Goal: Navigation & Orientation: Find specific page/section

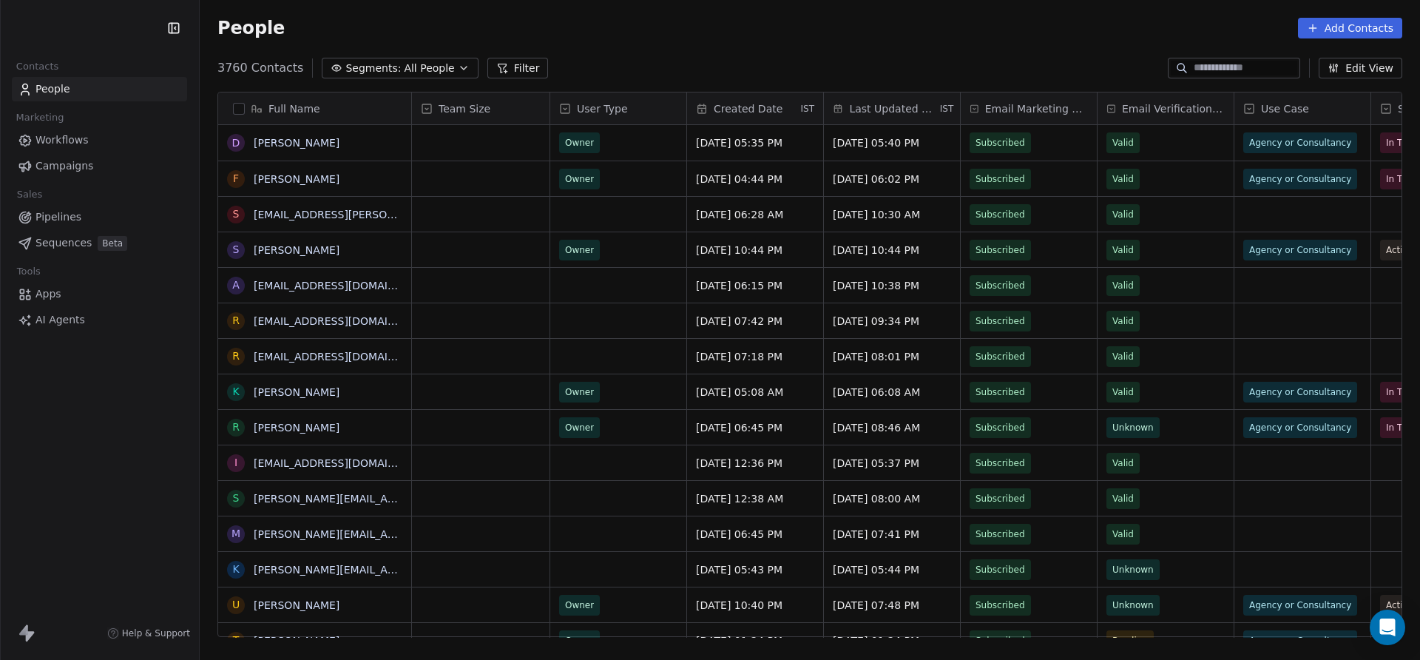
scroll to position [580, 1220]
click at [32, 22] on html "Swipe One Contacts People Marketing Workflows Campaigns Sales Pipelines Sequenc…" at bounding box center [710, 330] width 1420 height 660
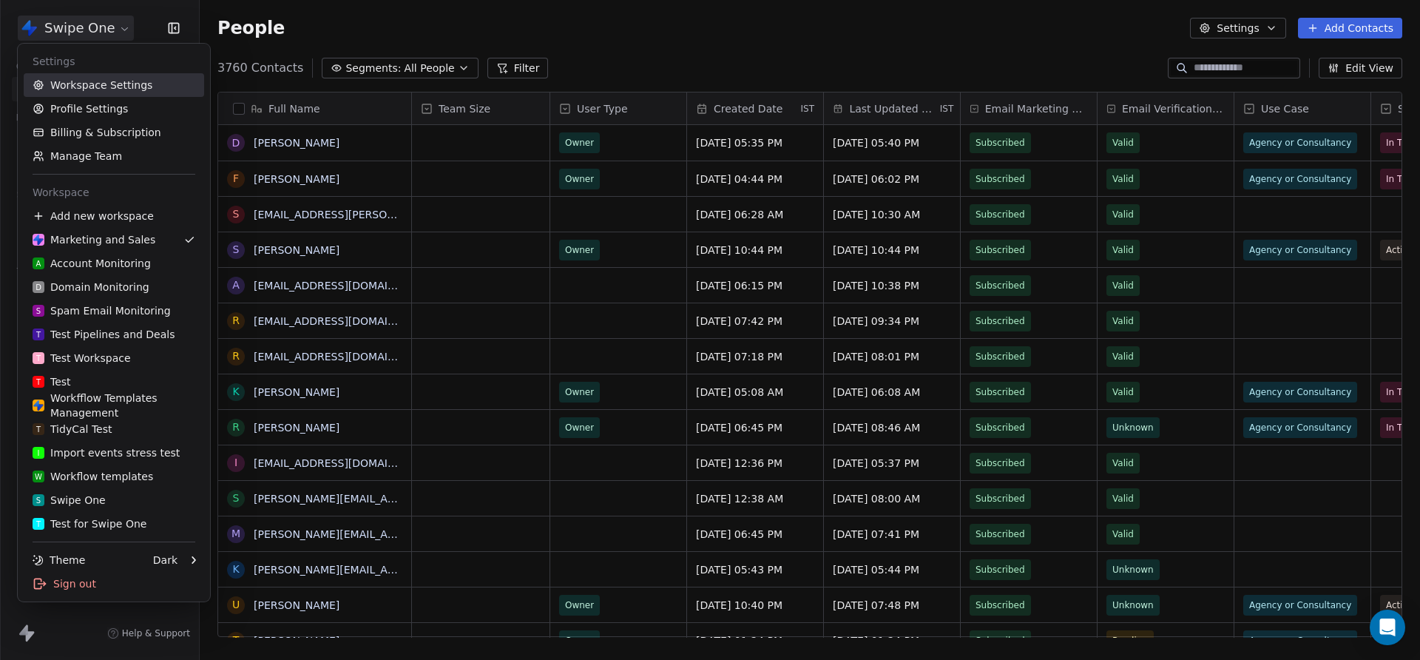
click at [92, 80] on link "Workspace Settings" at bounding box center [114, 85] width 180 height 24
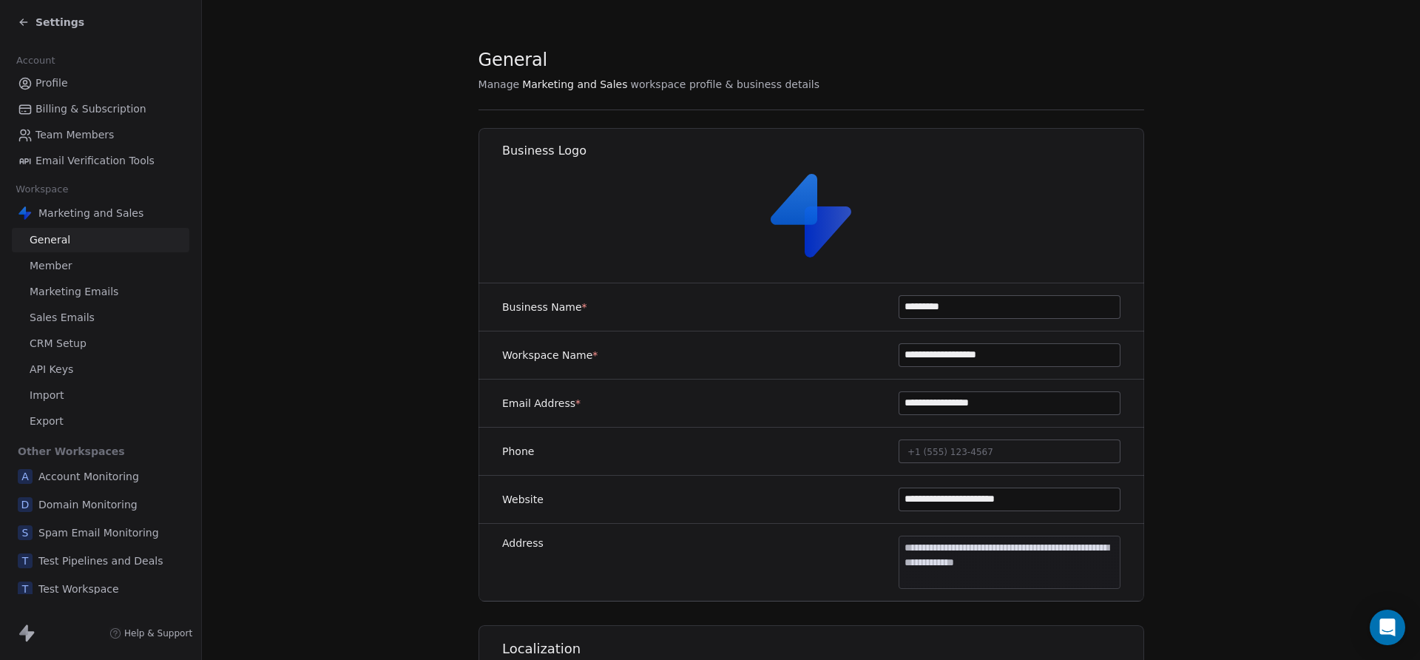
click at [44, 21] on span "Settings" at bounding box center [59, 22] width 49 height 15
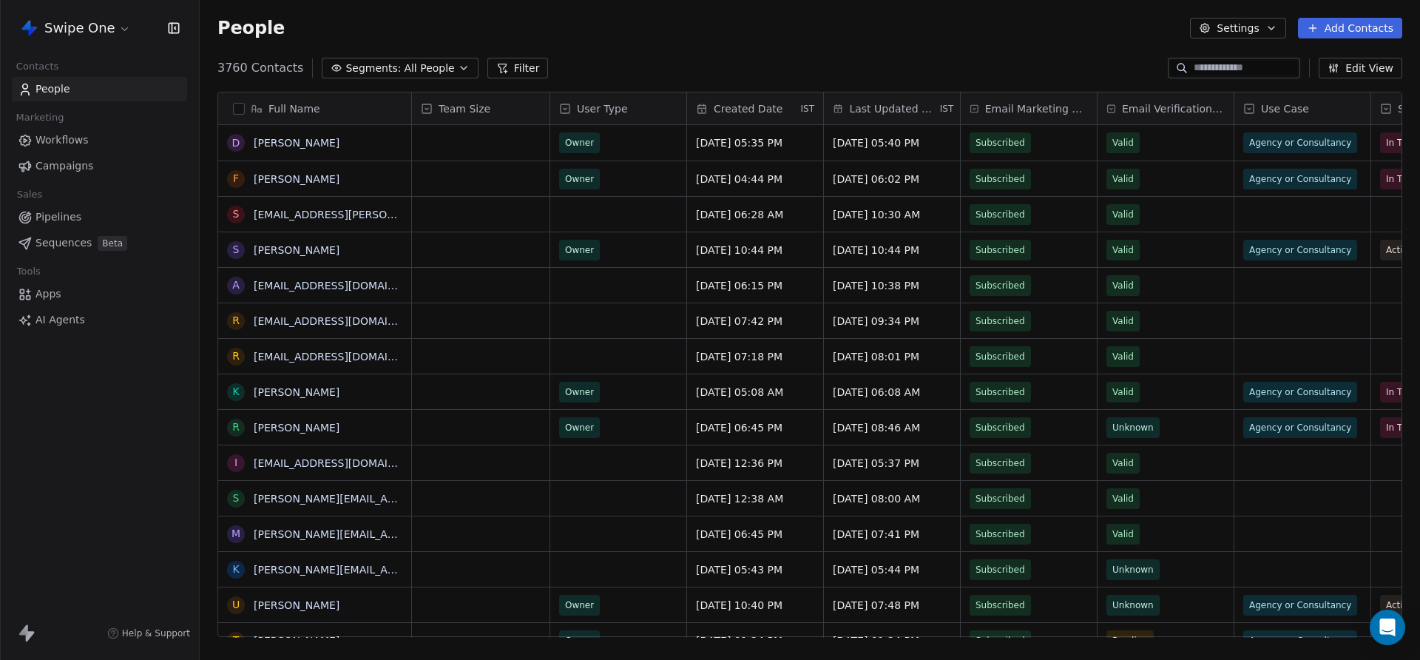
scroll to position [580, 1220]
click at [240, 105] on button "button" at bounding box center [239, 109] width 12 height 12
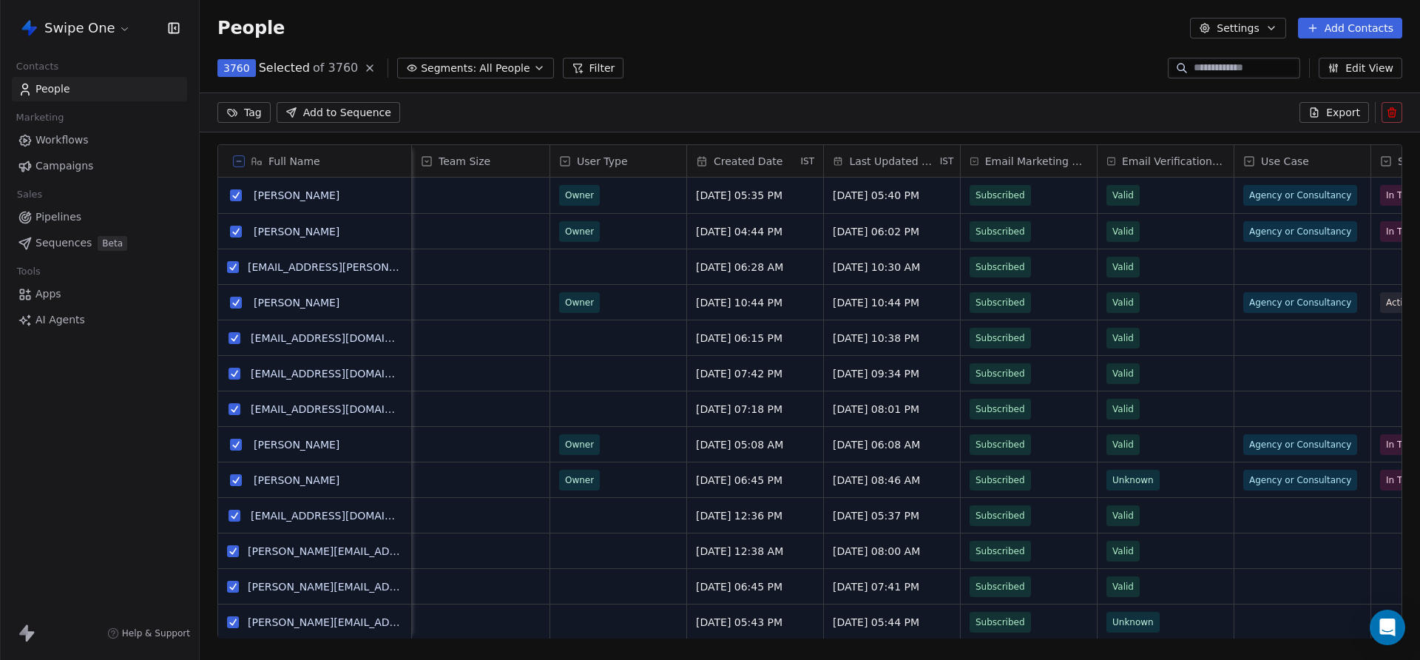
scroll to position [0, 6]
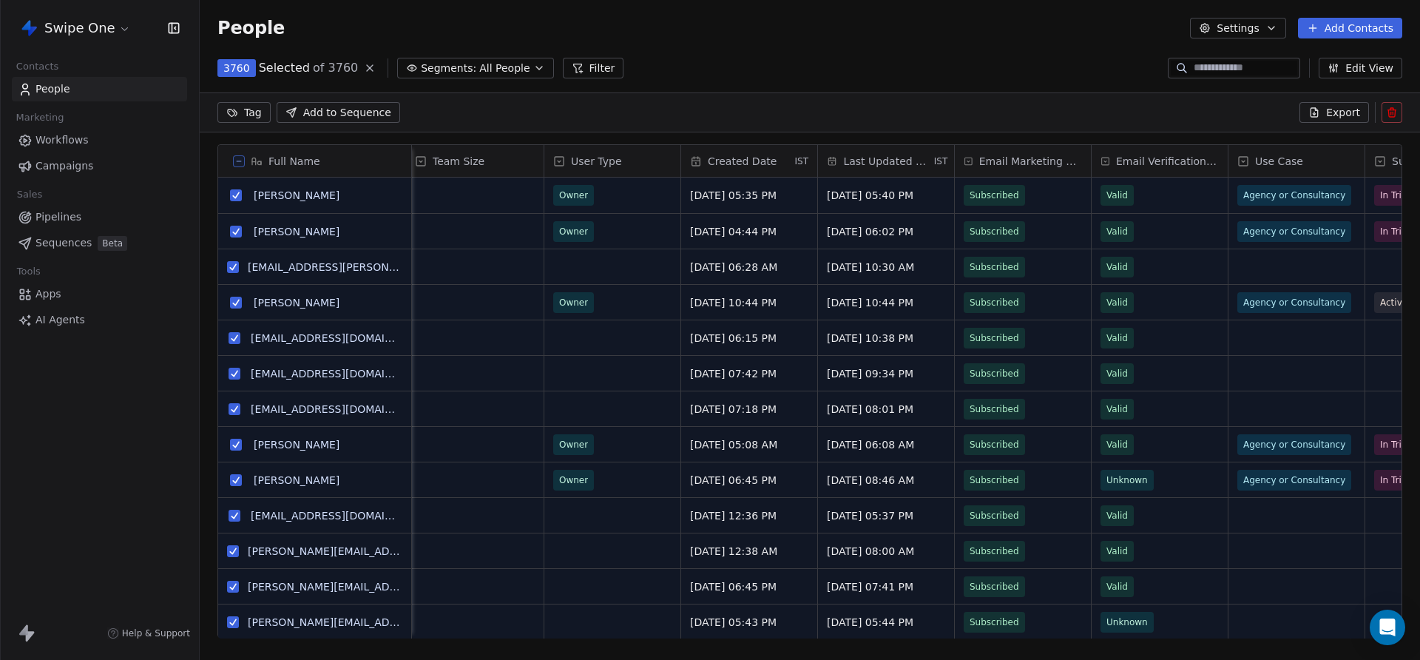
click at [578, 72] on button "Filter" at bounding box center [593, 68] width 61 height 21
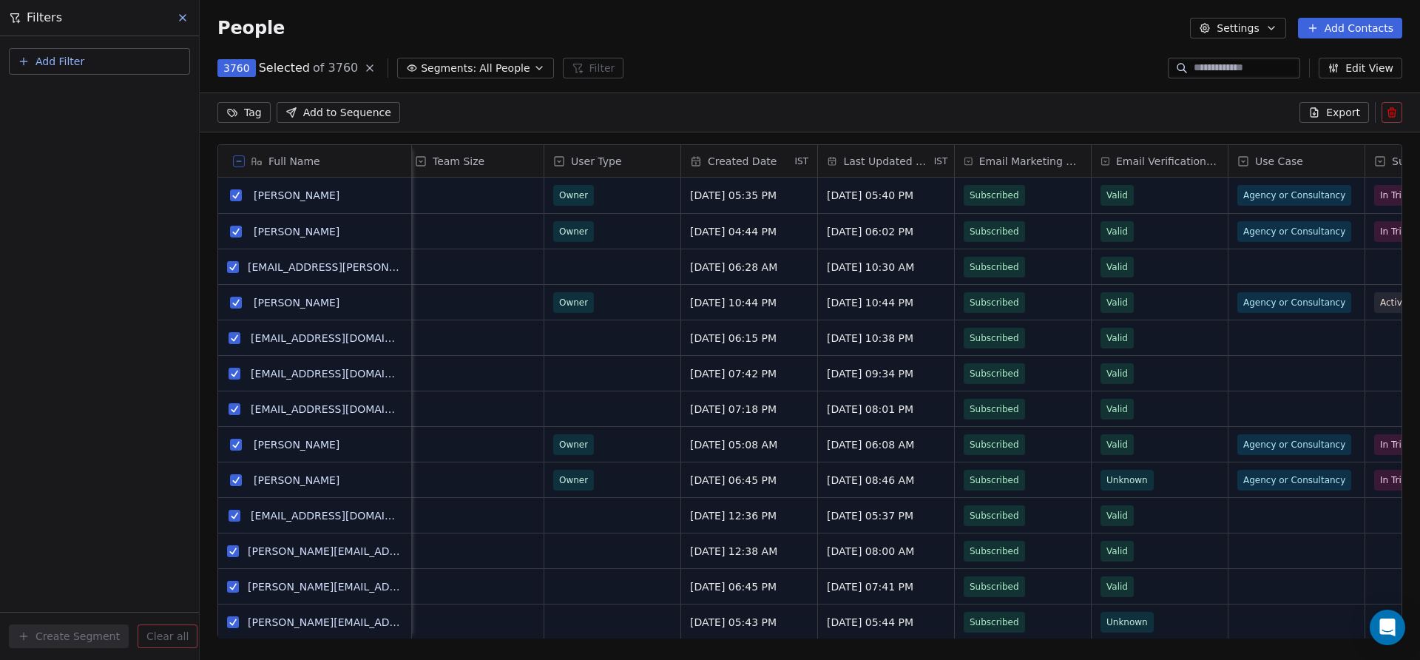
click at [85, 50] on button "Add Filter" at bounding box center [99, 61] width 181 height 27
click at [185, 22] on html "Swipe One Contacts People Marketing Workflows Campaigns Sales Pipelines Sequenc…" at bounding box center [710, 330] width 1420 height 660
click at [177, 22] on icon at bounding box center [183, 18] width 12 height 12
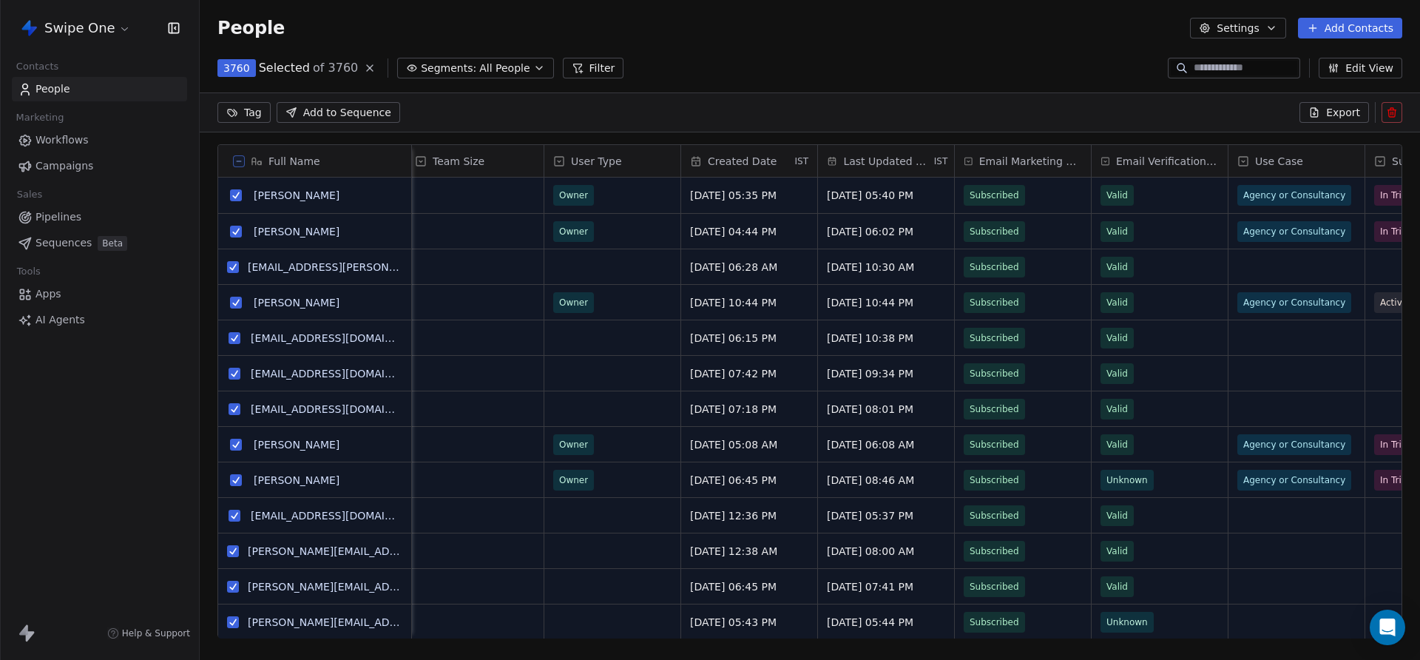
click at [72, 30] on html "Swipe One Contacts People Marketing Workflows Campaigns Sales Pipelines Sequenc…" at bounding box center [710, 330] width 1420 height 660
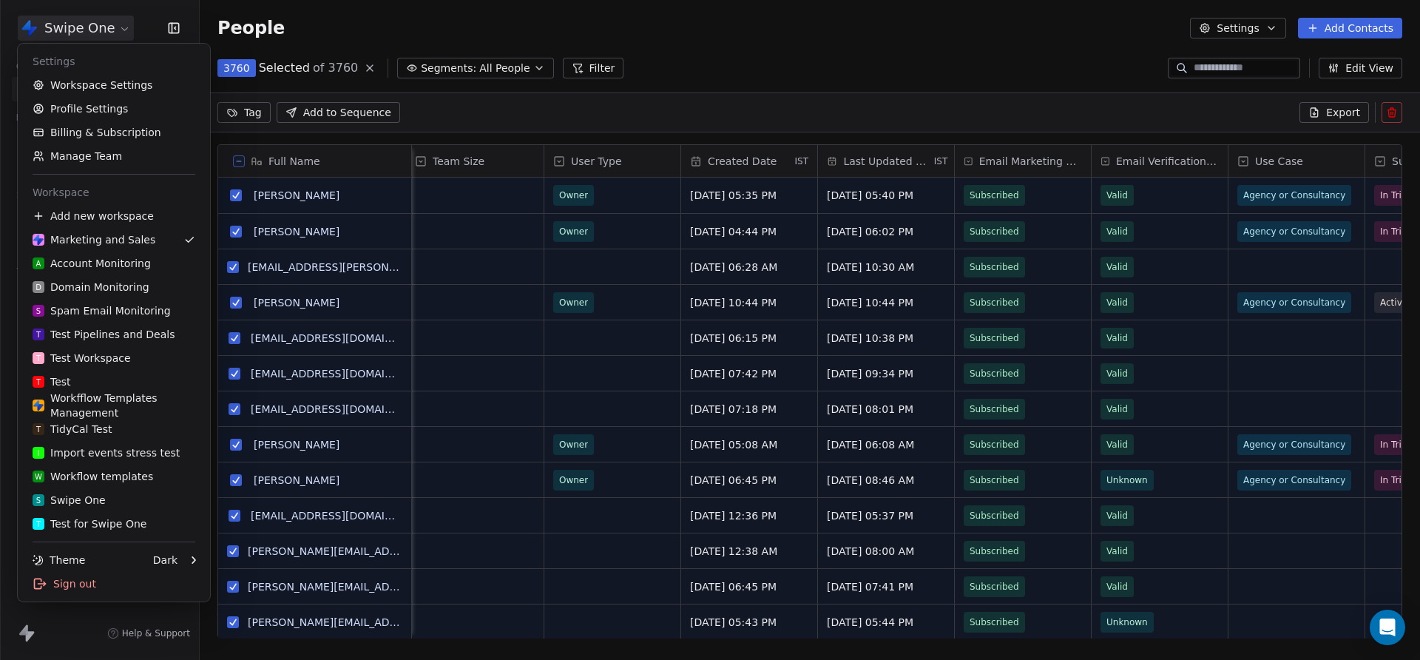
click at [62, 624] on html "Swipe One Contacts People Marketing Workflows Campaigns Sales Pipelines Sequenc…" at bounding box center [710, 330] width 1420 height 660
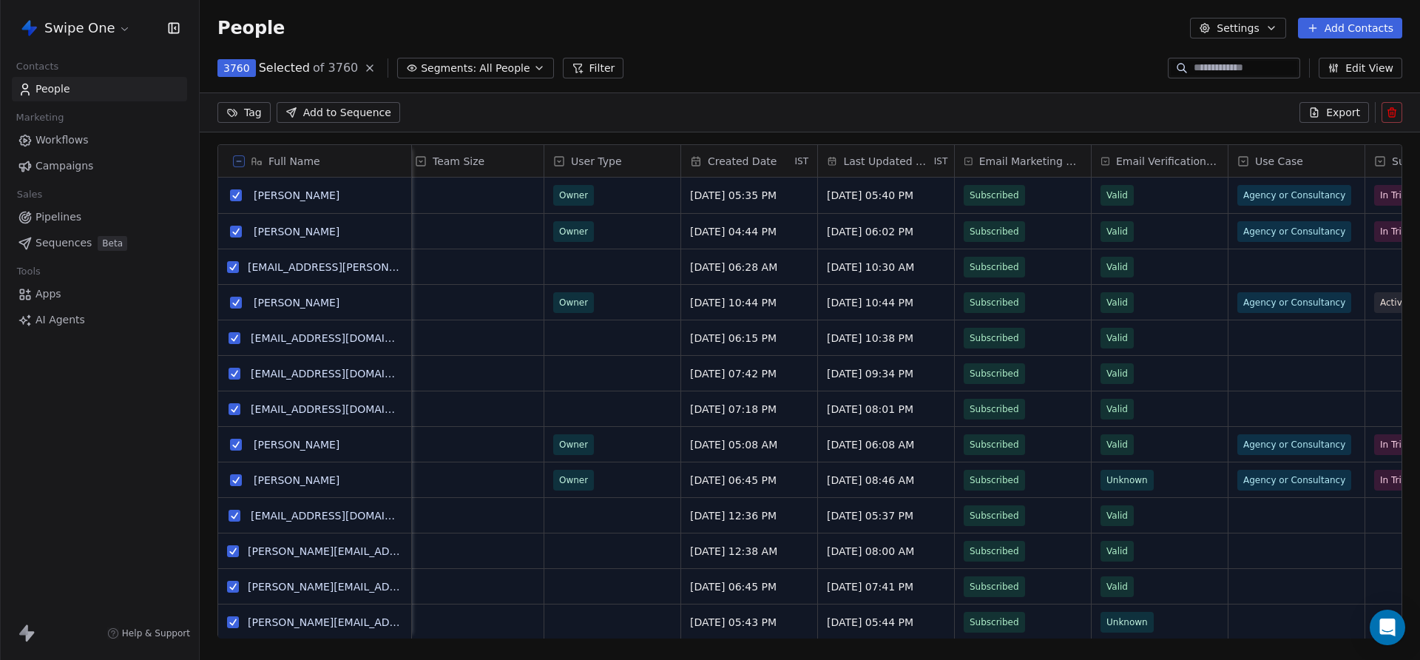
click at [27, 308] on link "AI Agents" at bounding box center [99, 320] width 175 height 24
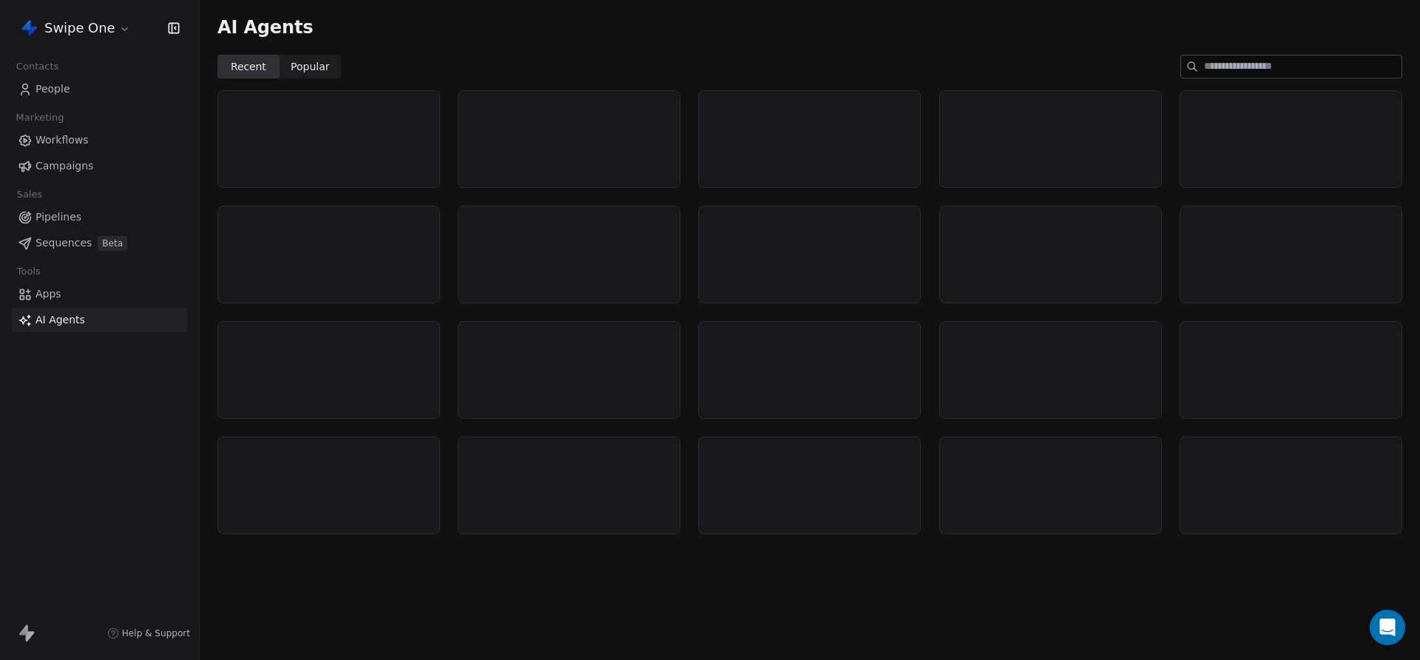
click at [33, 299] on link "Apps" at bounding box center [99, 294] width 175 height 24
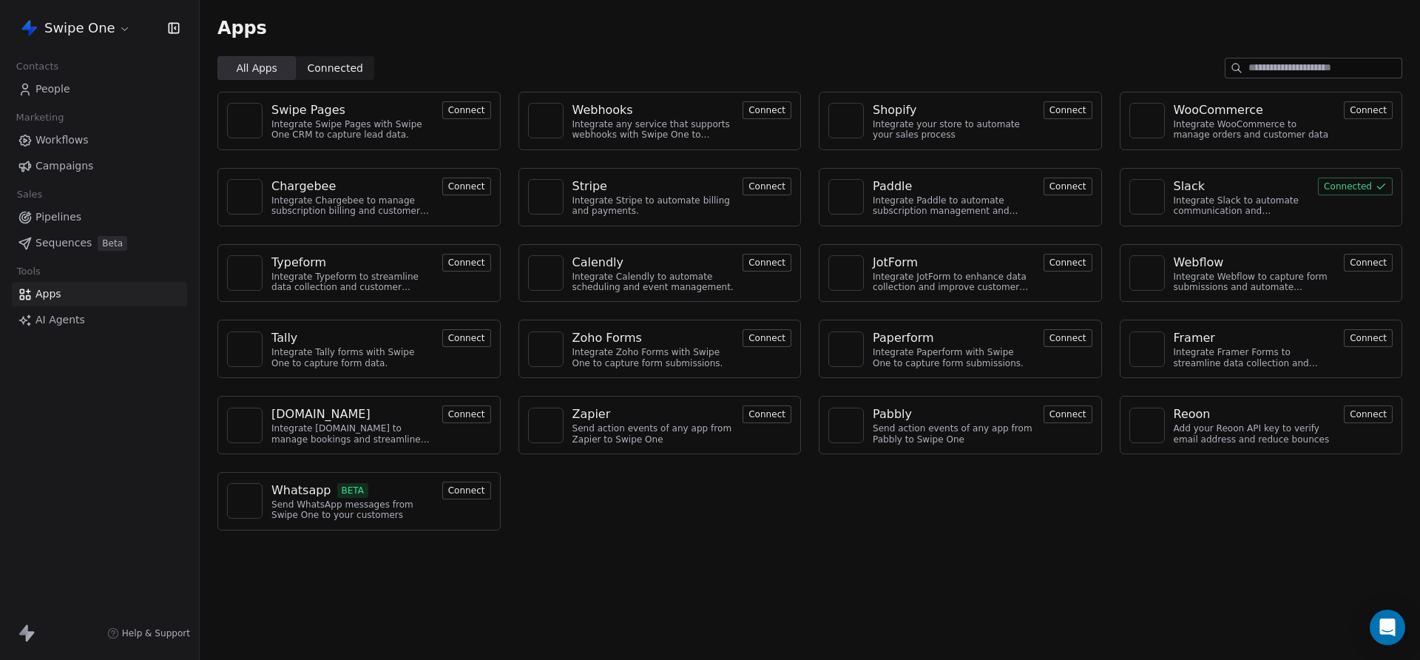
click at [67, 44] on div "Swipe One" at bounding box center [99, 28] width 199 height 56
click at [75, 37] on html "Swipe One Contacts People Marketing Workflows Campaigns Sales Pipelines Sequenc…" at bounding box center [710, 330] width 1420 height 660
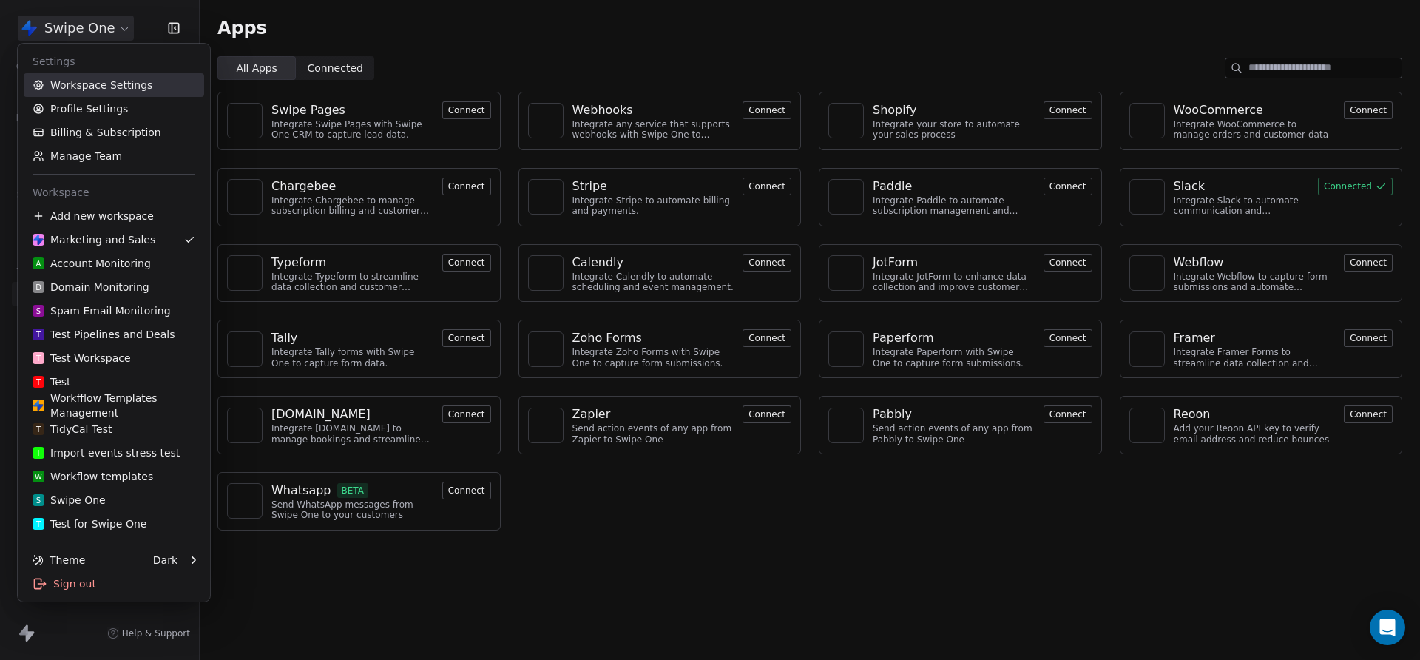
click at [104, 90] on link "Workspace Settings" at bounding box center [114, 85] width 180 height 24
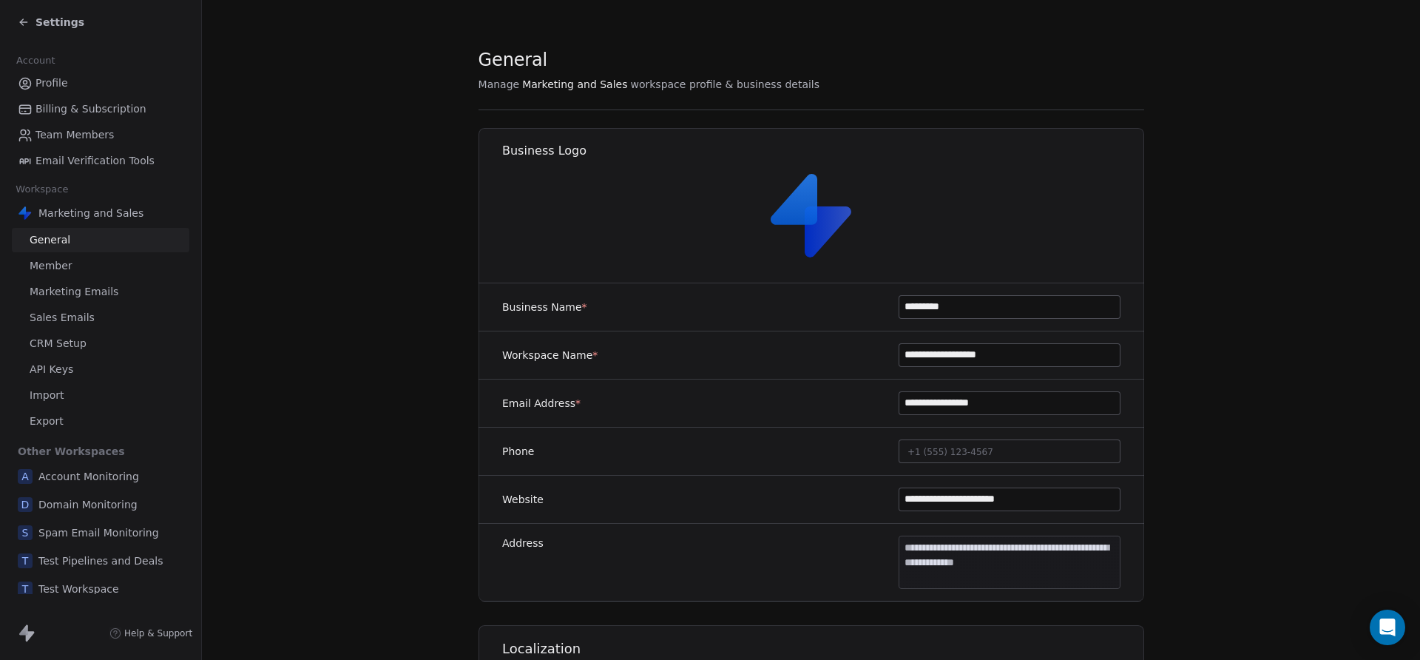
click at [40, 275] on link "Member" at bounding box center [100, 266] width 177 height 24
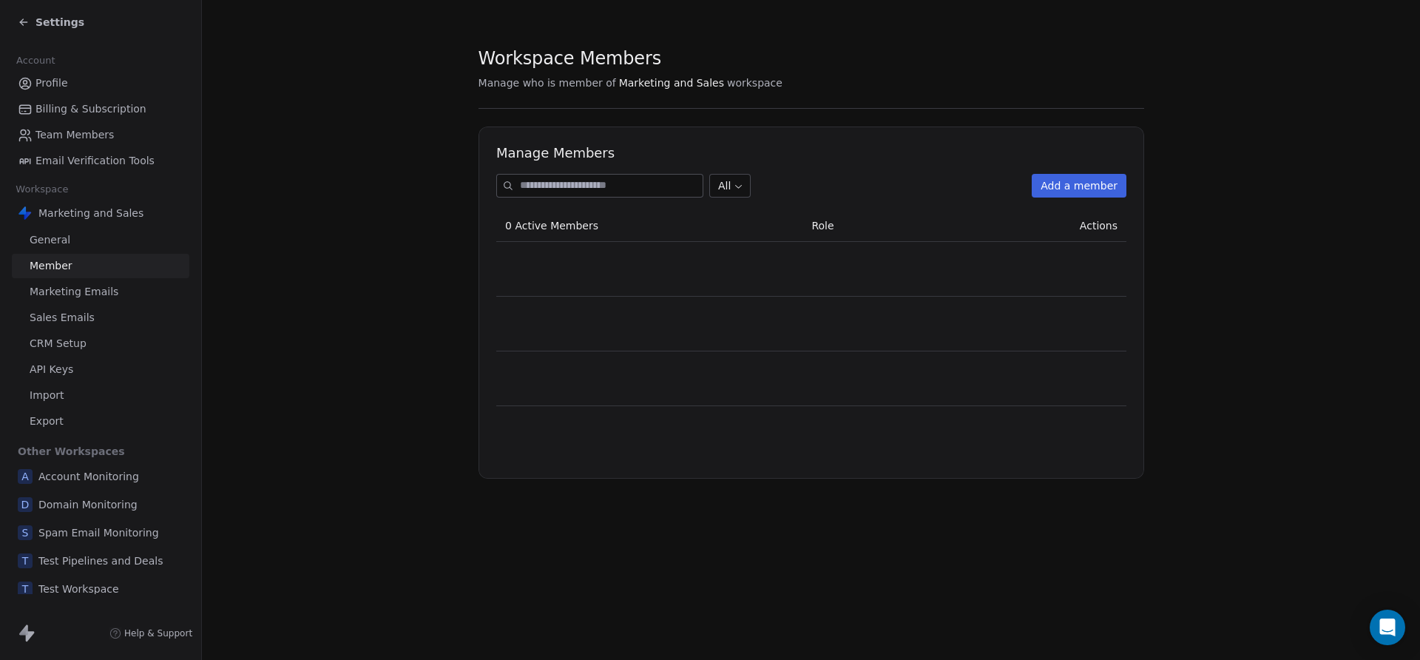
click at [50, 285] on span "Marketing Emails" at bounding box center [74, 292] width 89 height 16
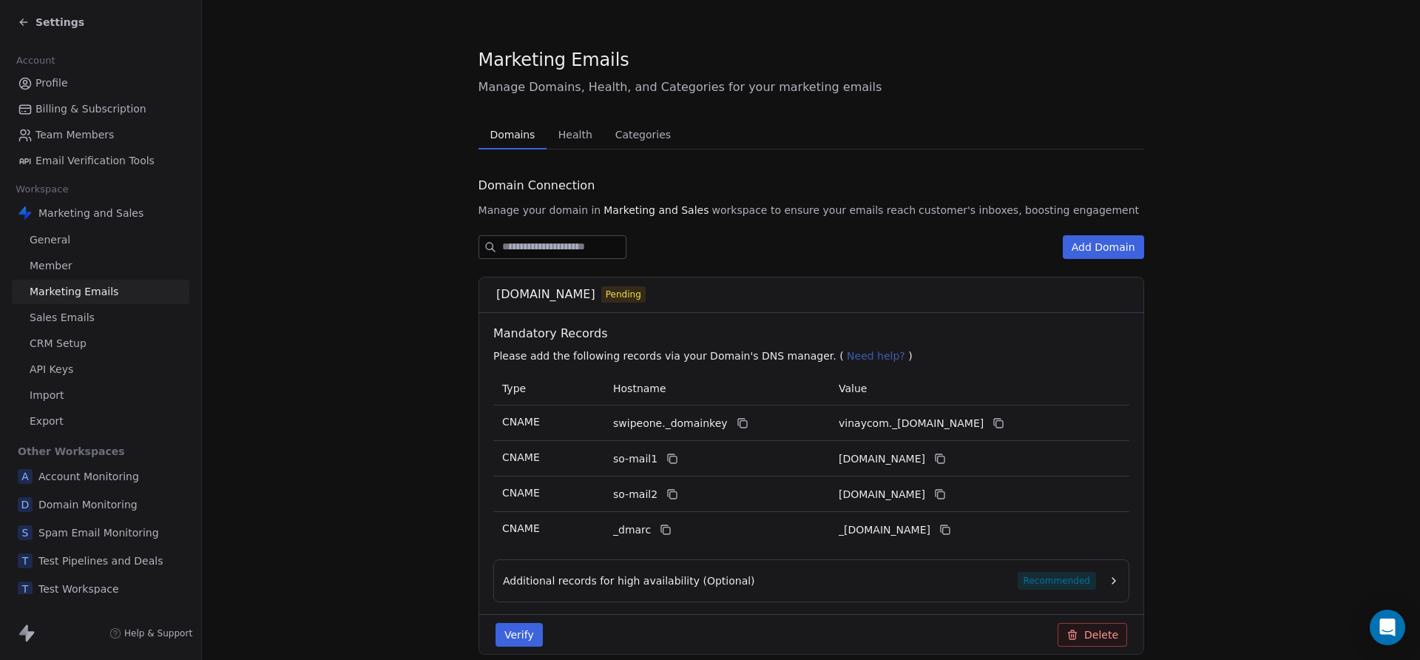
click at [163, 171] on link "Email Verification Tools" at bounding box center [100, 161] width 177 height 24
click at [129, 164] on span "Email Verification Tools" at bounding box center [94, 161] width 119 height 16
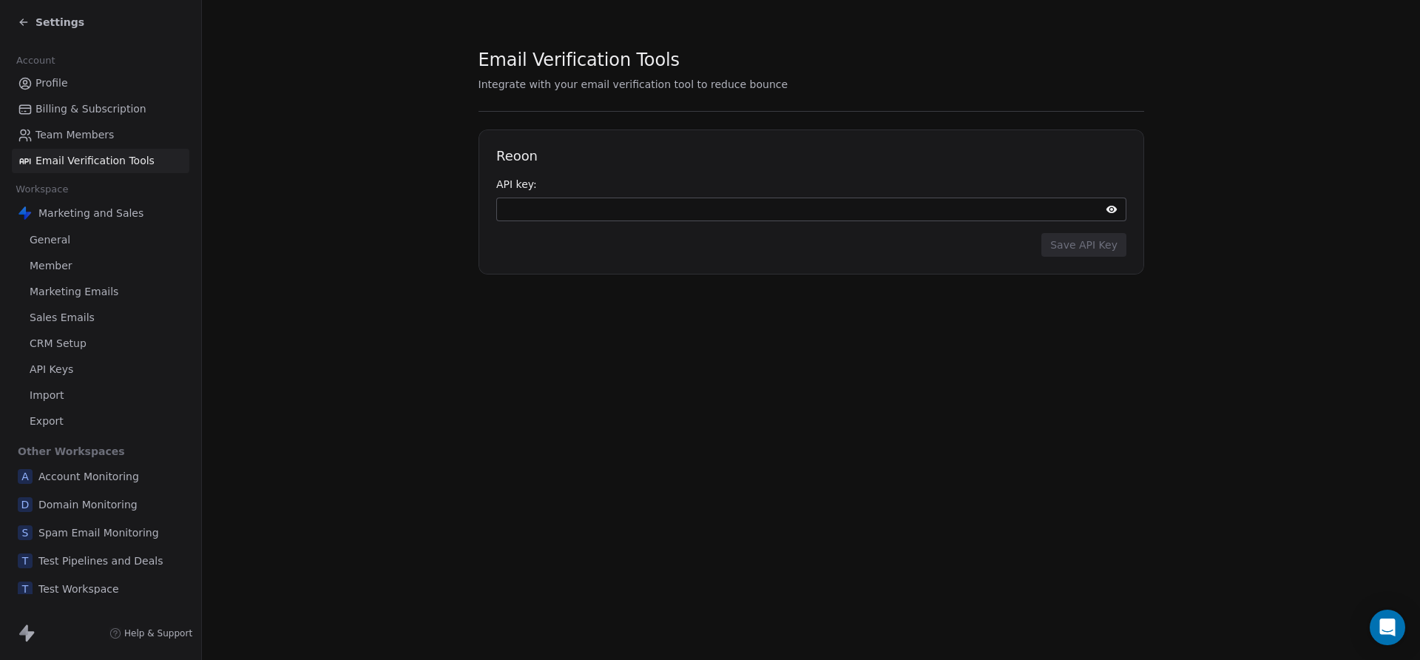
click at [87, 281] on link "Marketing Emails" at bounding box center [100, 291] width 177 height 24
